Goal: Task Accomplishment & Management: Manage account settings

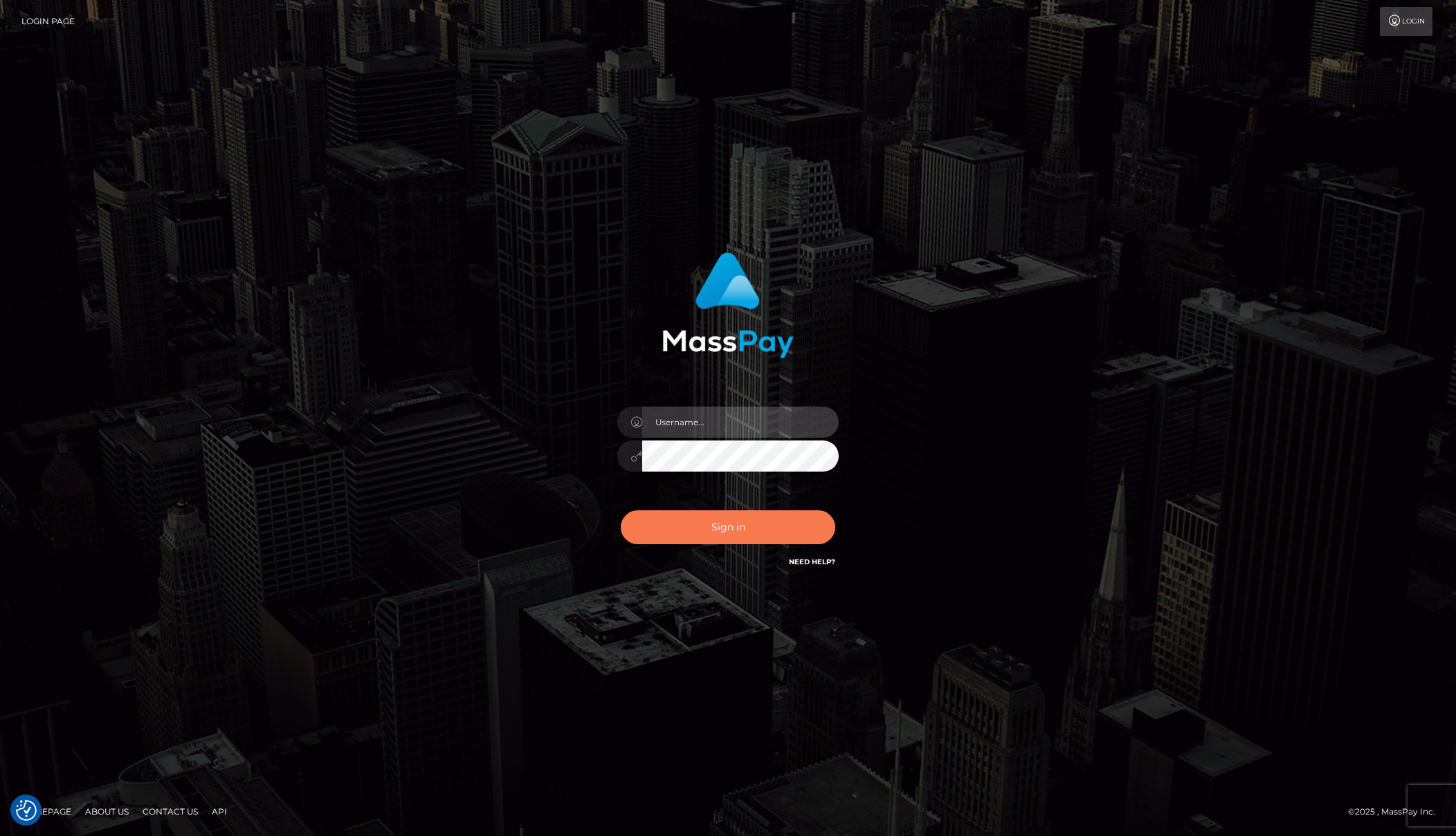
type input "Josue perales"
click at [719, 522] on button "Sign in" at bounding box center [727, 526] width 215 height 34
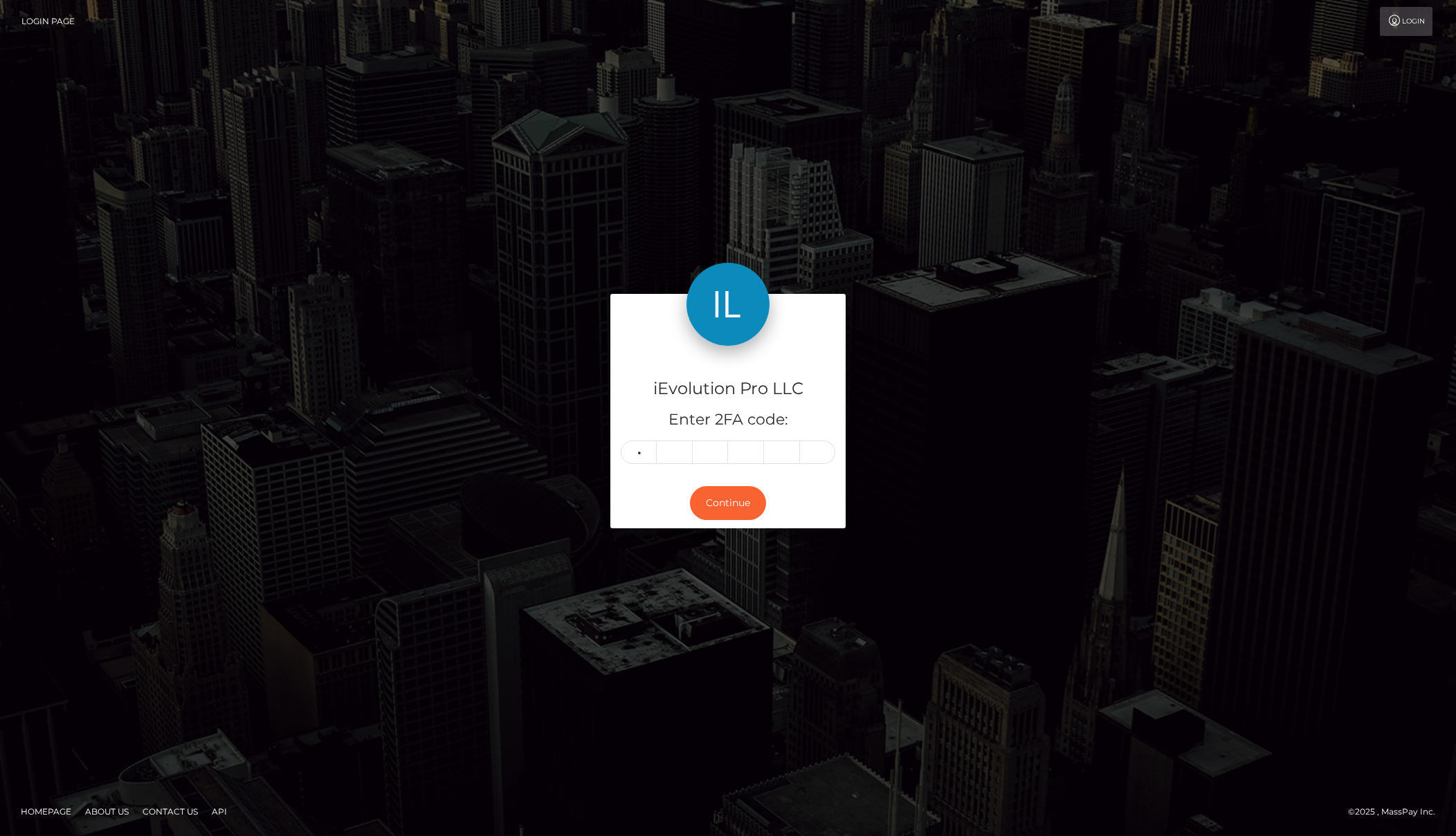
type input "0"
type input "1"
type input "0"
type input "7"
type input "8"
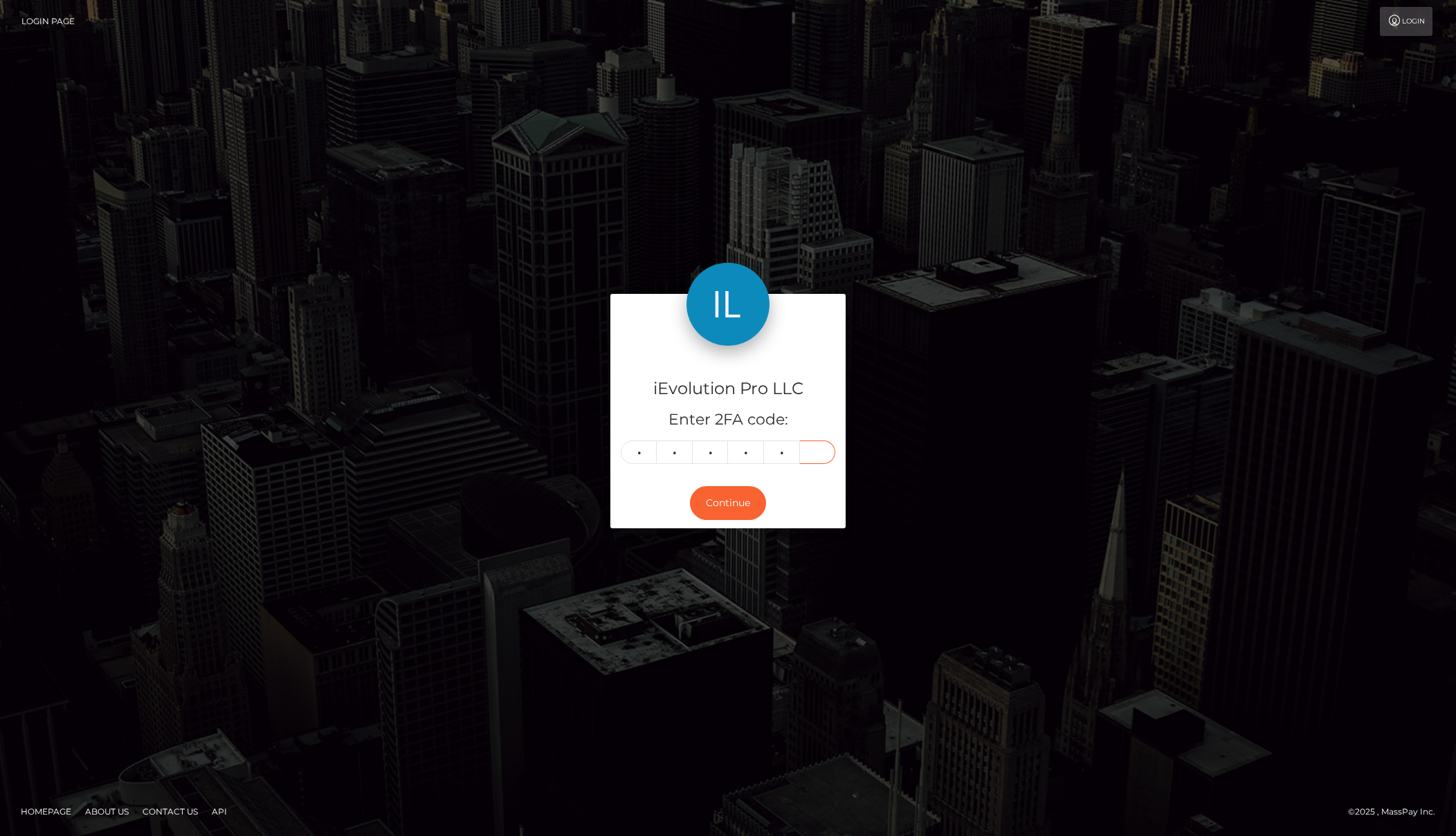
type input "9"
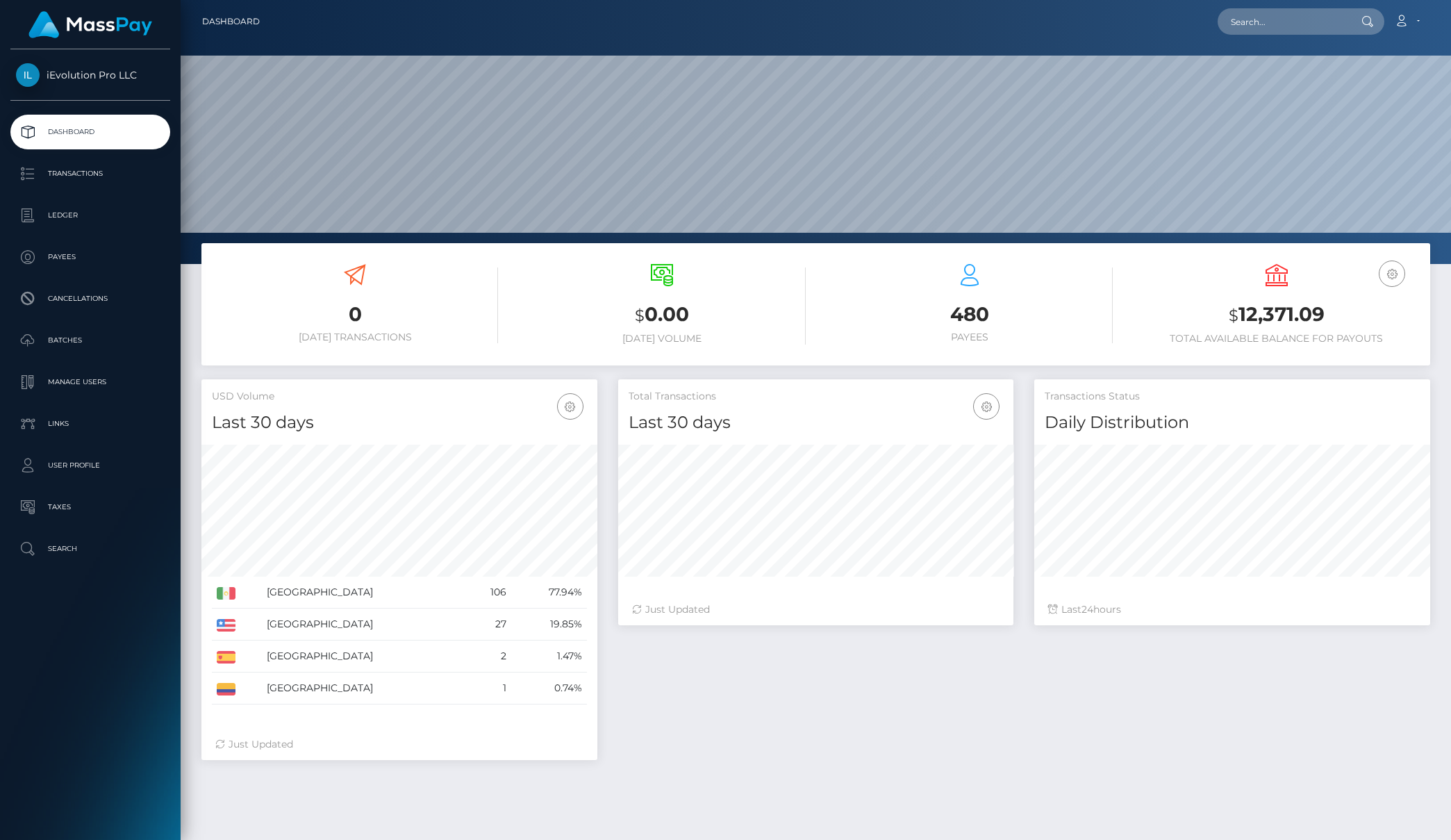
scroll to position [246, 396]
click at [64, 177] on p "Transactions" at bounding box center [90, 174] width 148 height 21
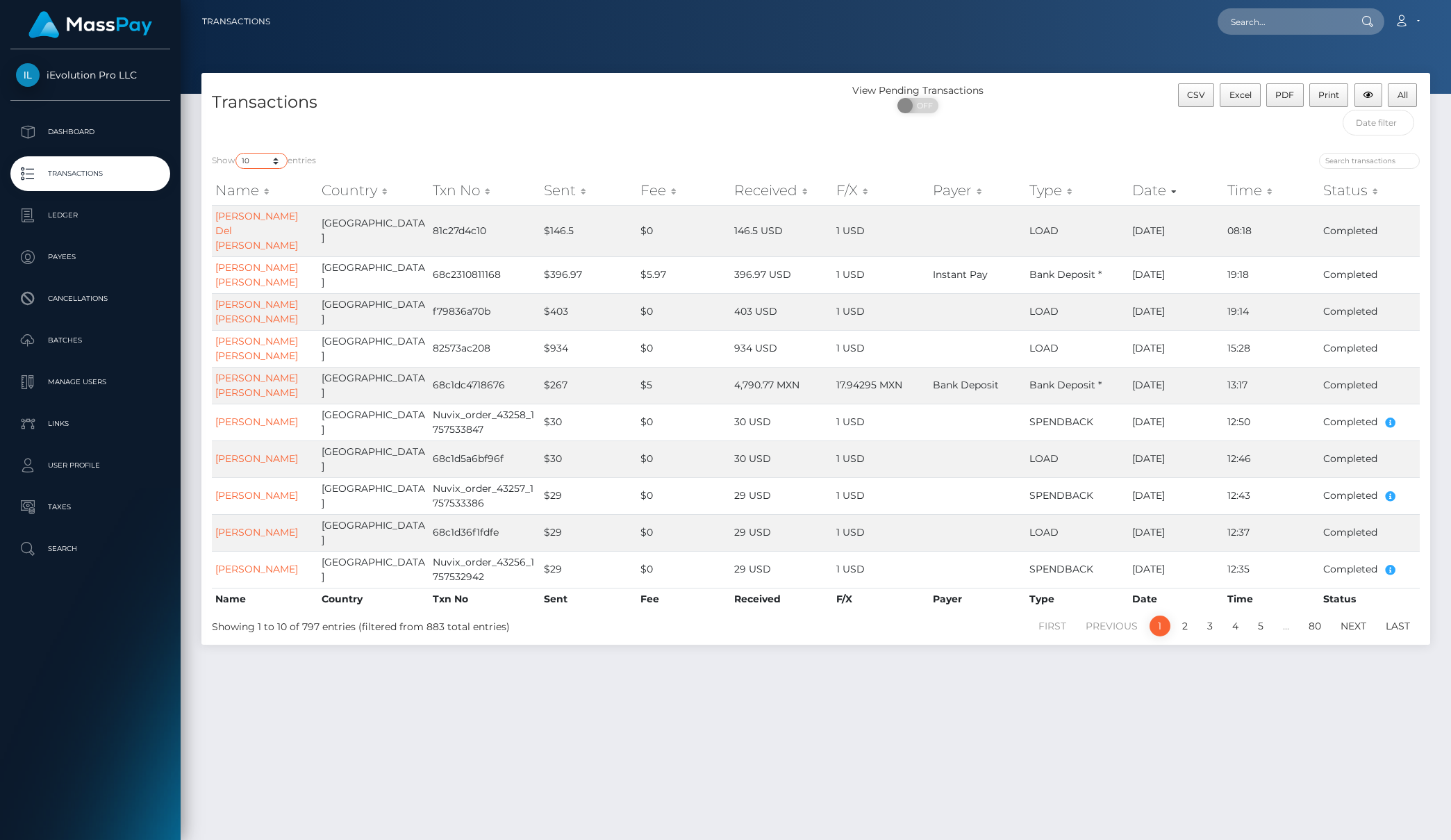
click at [272, 167] on select "10 25 50 100 250 500 1,000 3,500" at bounding box center [261, 161] width 52 height 16
click at [237, 153] on select "10 25 50 100 250 500 1,000 3,500" at bounding box center [261, 161] width 52 height 16
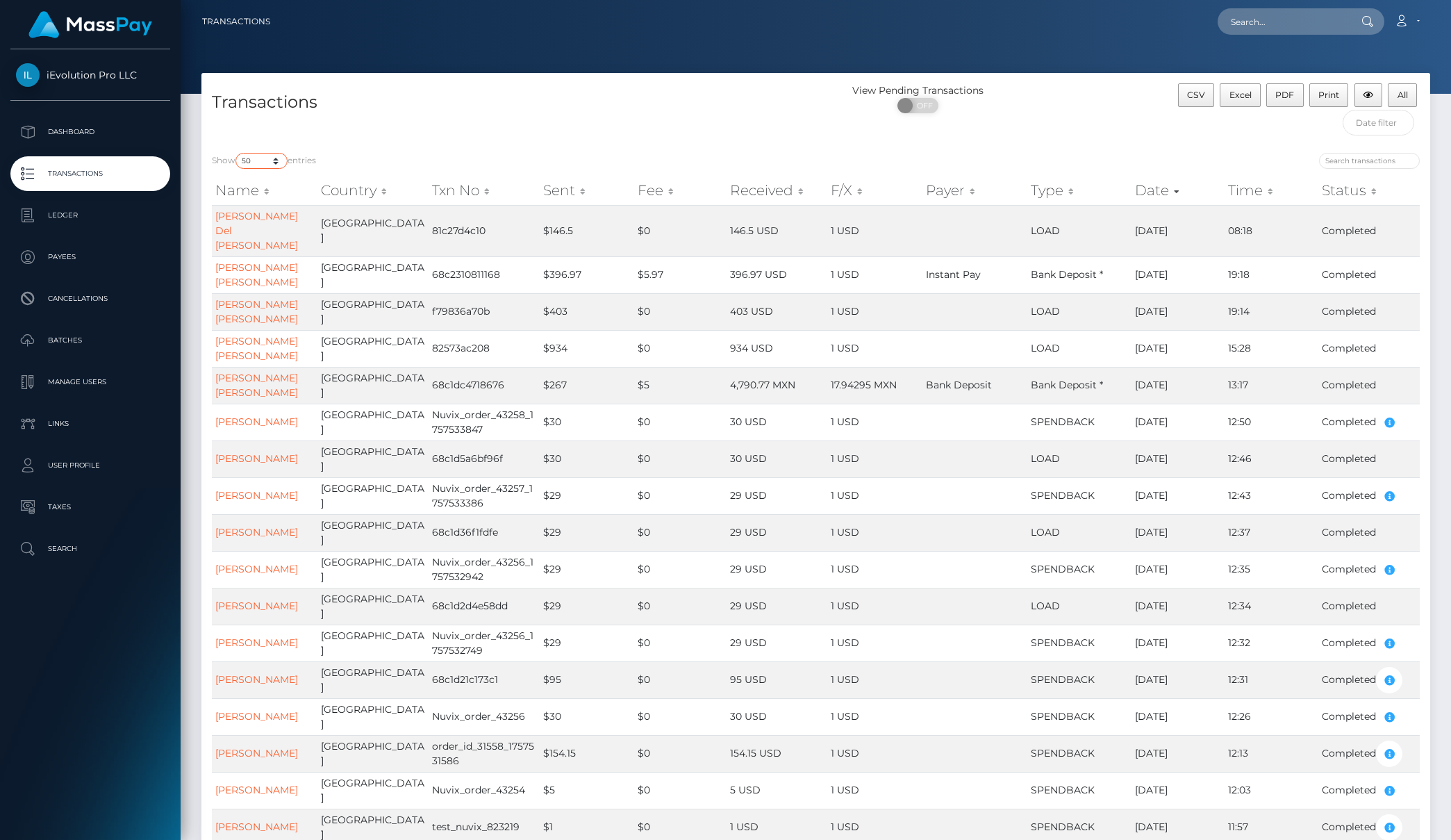
click at [281, 159] on select "10 25 50 100 250 500 1,000 3,500" at bounding box center [261, 161] width 52 height 16
select select "100"
click at [237, 153] on select "10 25 50 100 250 500 1,000 3,500" at bounding box center [261, 161] width 52 height 16
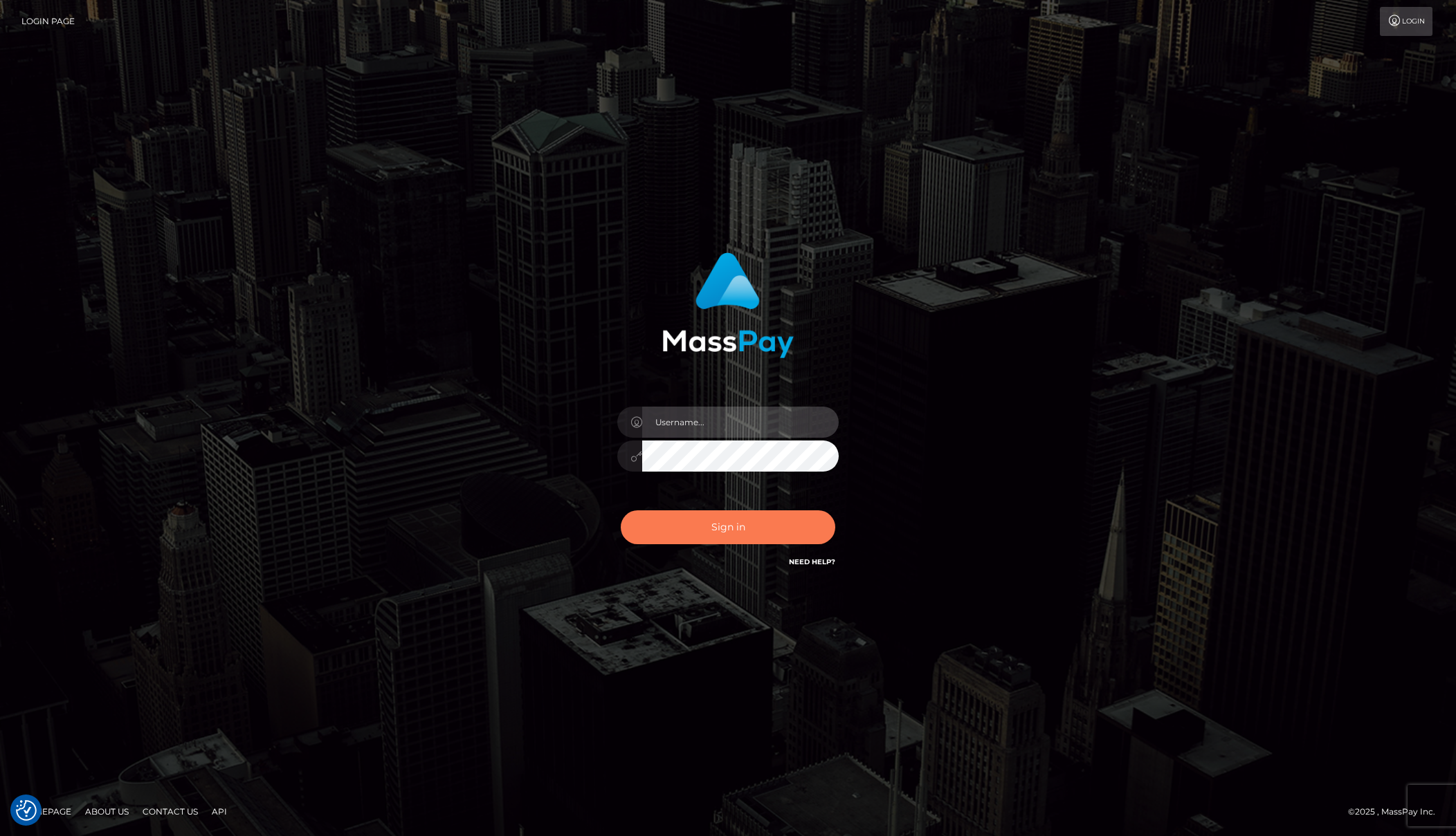
type input "[PERSON_NAME]"
click at [706, 524] on button "Sign in" at bounding box center [727, 526] width 215 height 34
type input "[PERSON_NAME]"
click at [706, 524] on button "Sign in" at bounding box center [727, 526] width 215 height 34
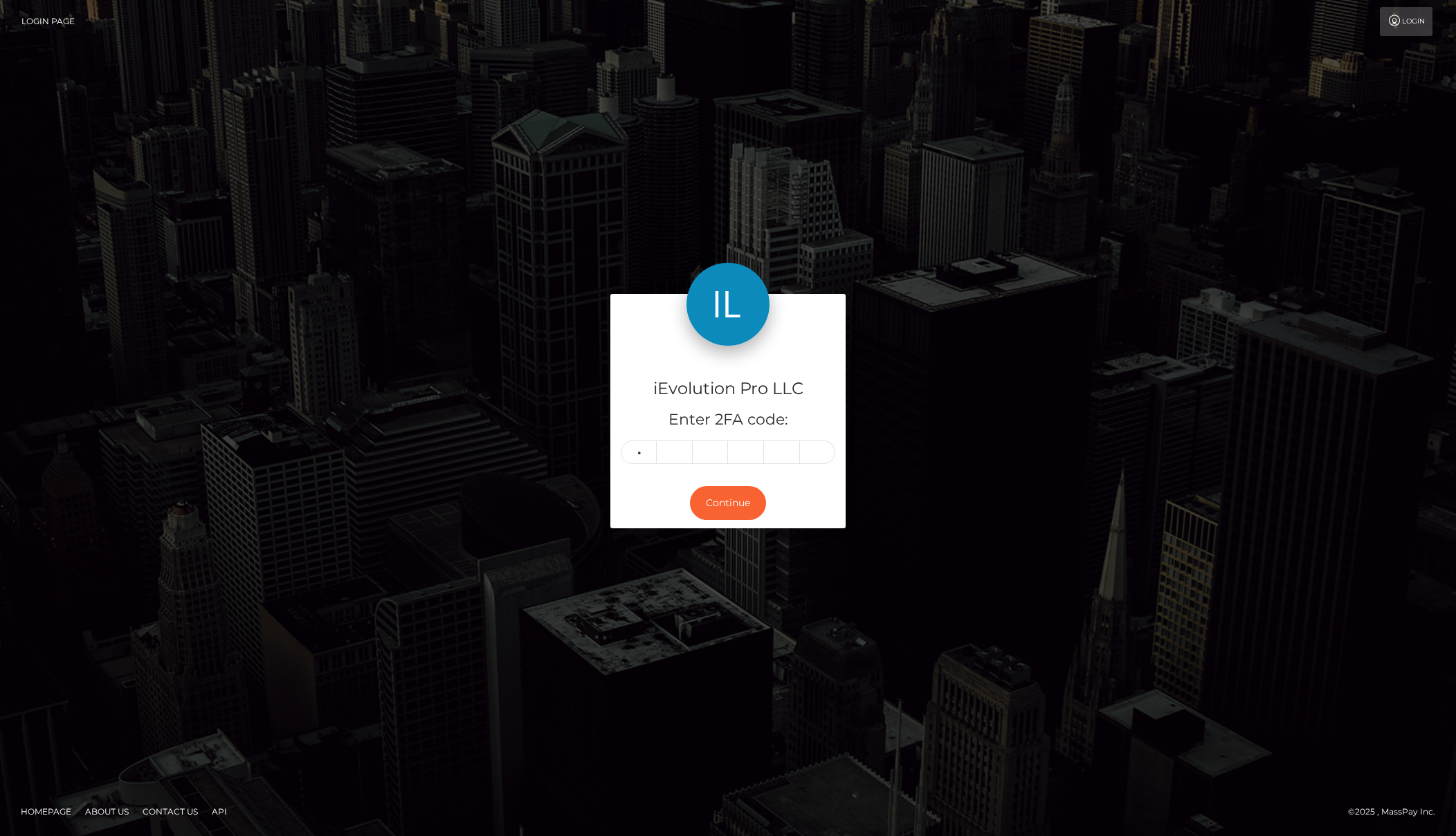
type input "7"
type input "8"
type input "0"
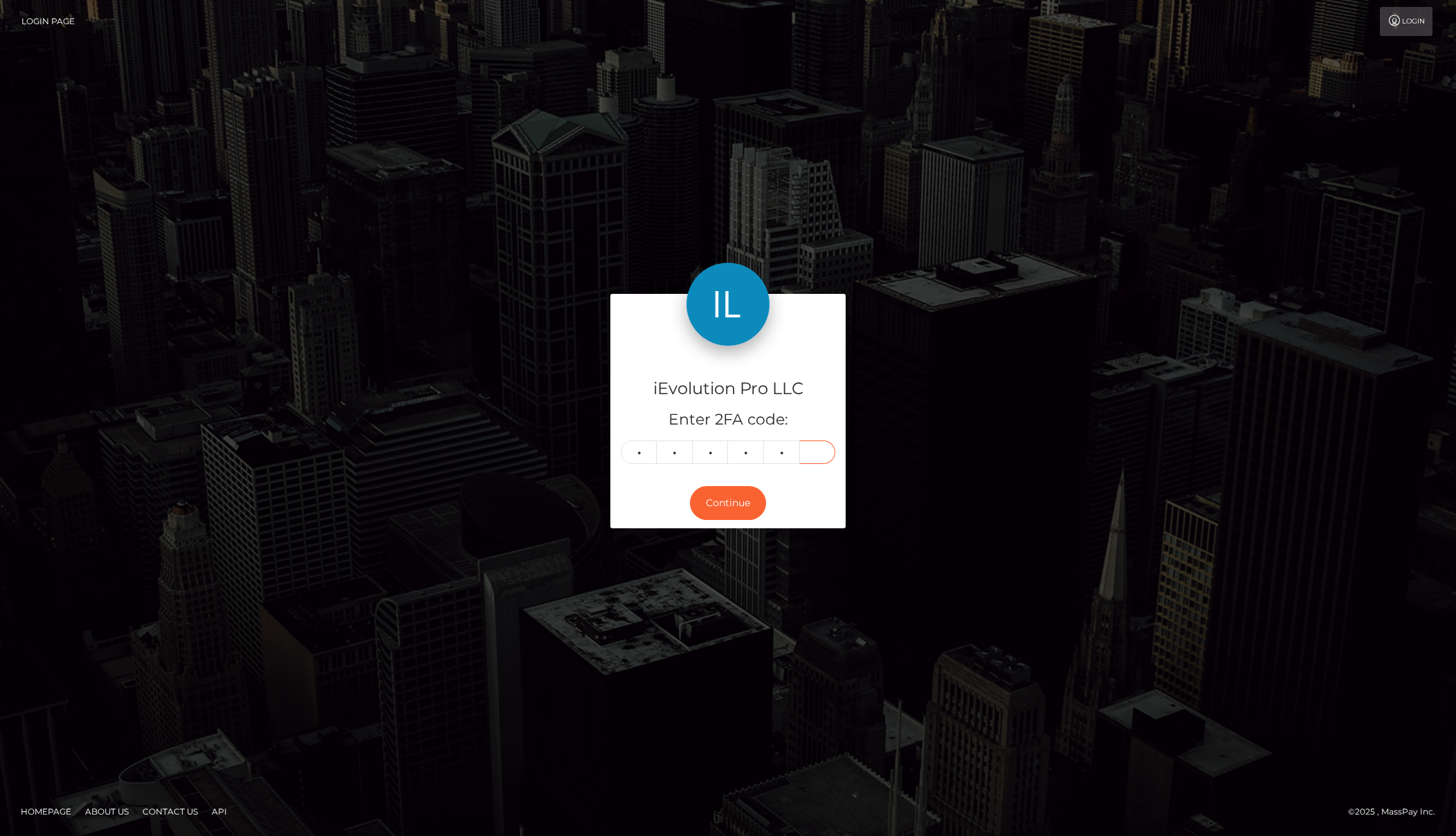
type input "7"
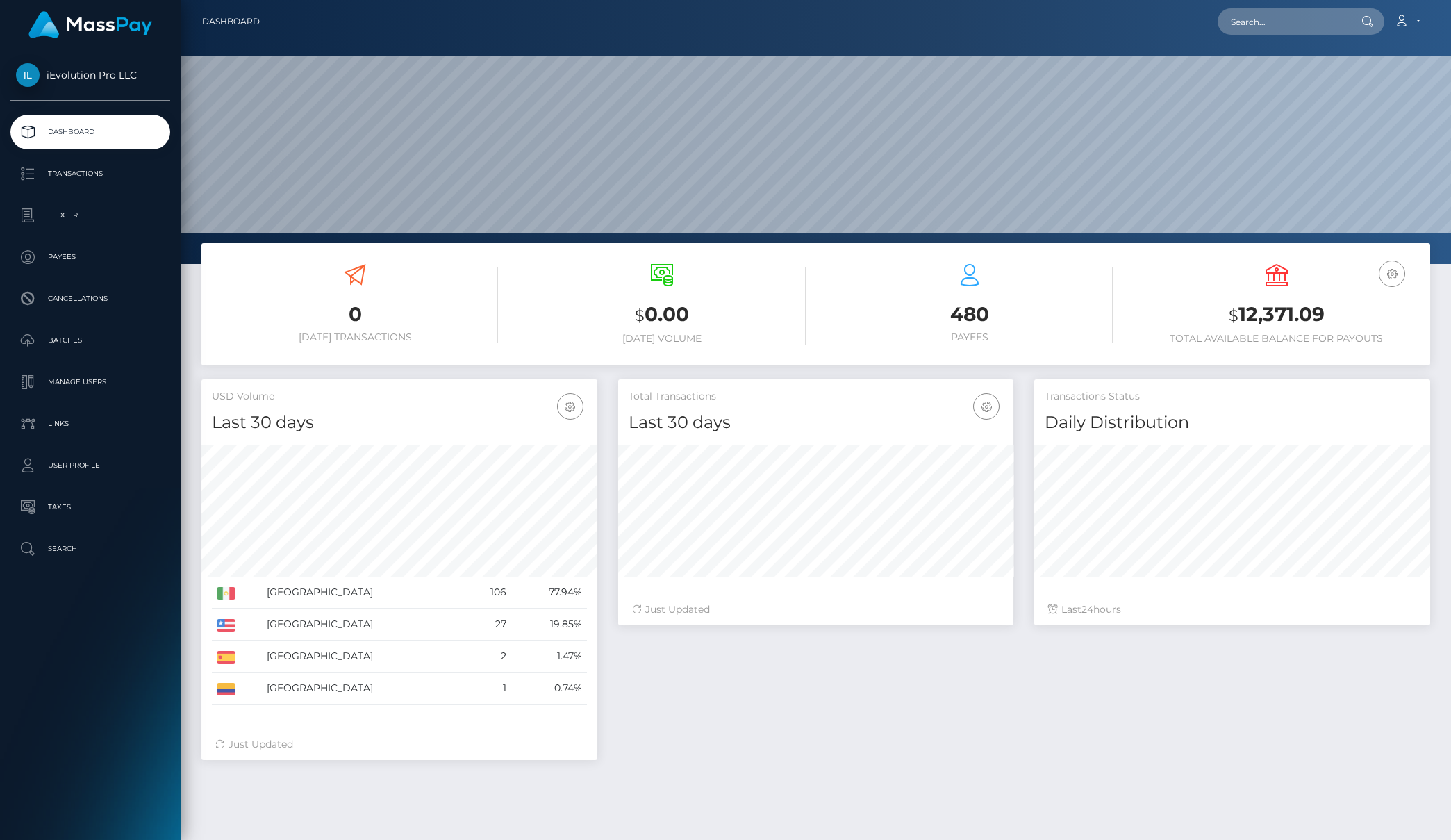
scroll to position [246, 396]
click at [73, 187] on link "Transactions" at bounding box center [90, 174] width 159 height 35
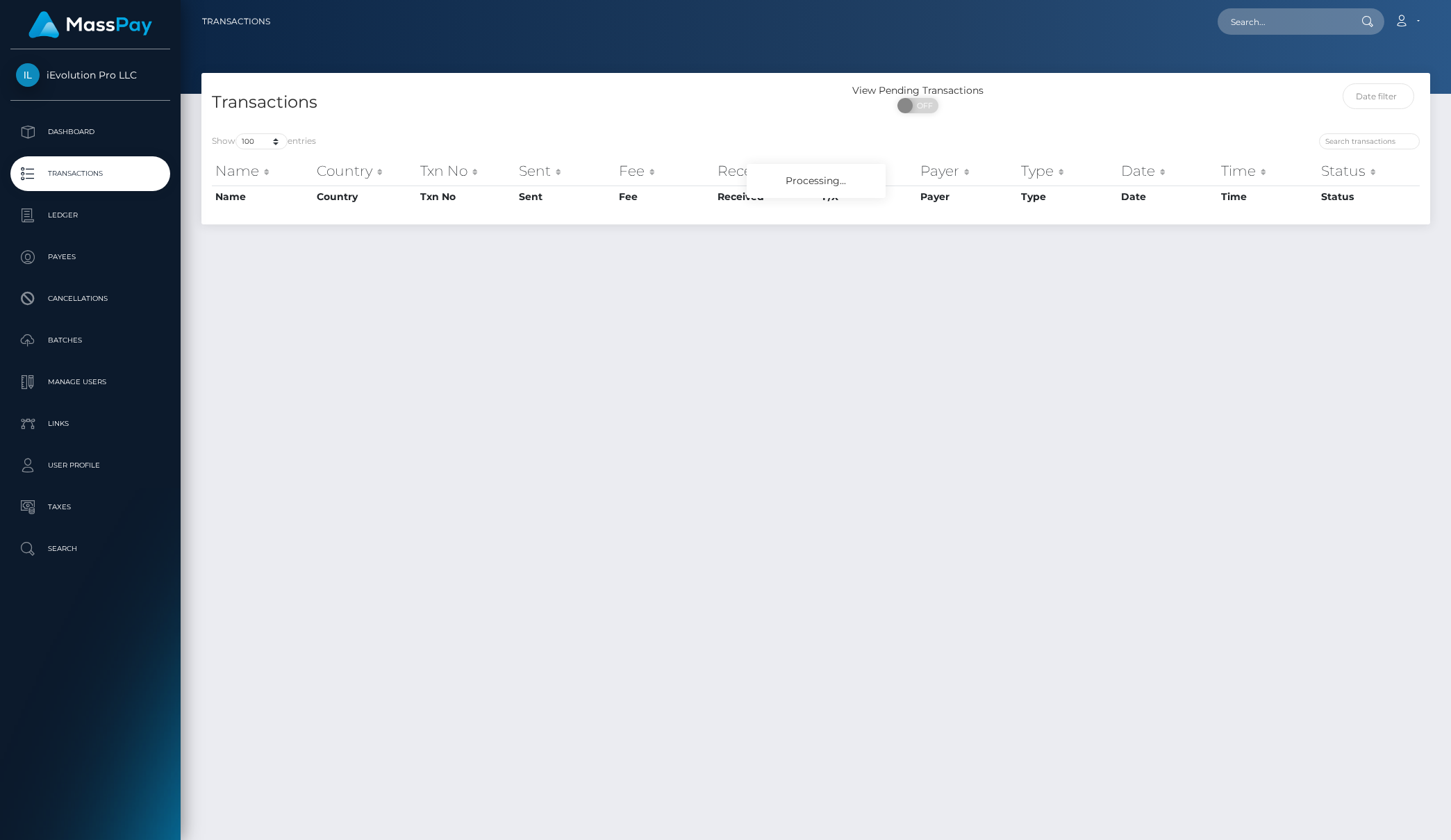
select select "100"
